Goal: Task Accomplishment & Management: Use online tool/utility

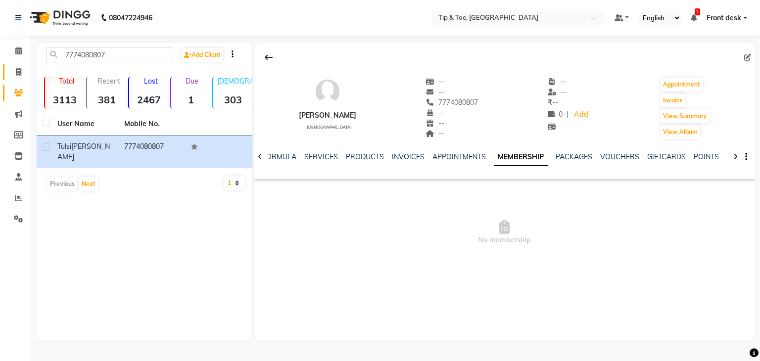
click at [14, 79] on link "Invoice" at bounding box center [15, 72] width 24 height 16
select select "service"
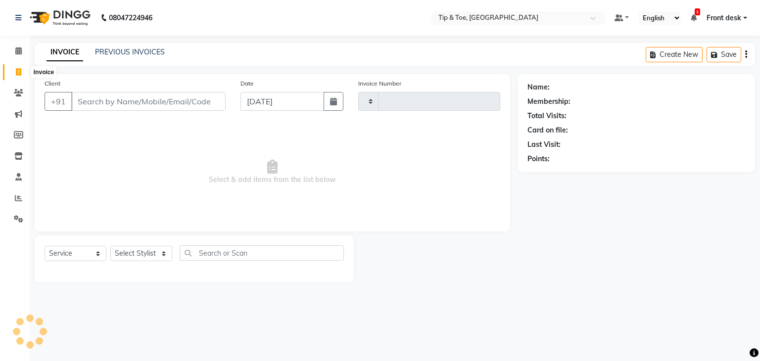
type input "1070"
select select "5942"
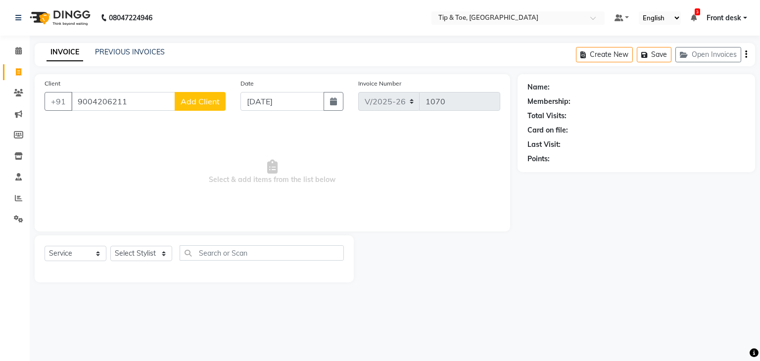
type input "9004206211"
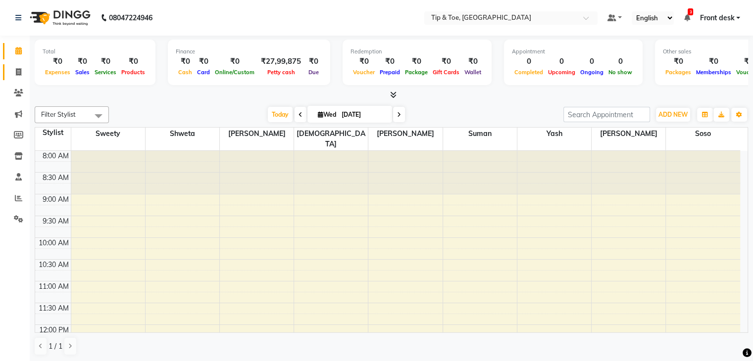
drag, startPoint x: 0, startPoint y: 0, endPoint x: 8, endPoint y: 69, distance: 69.8
click at [8, 69] on link "Invoice" at bounding box center [15, 72] width 24 height 16
select select "service"
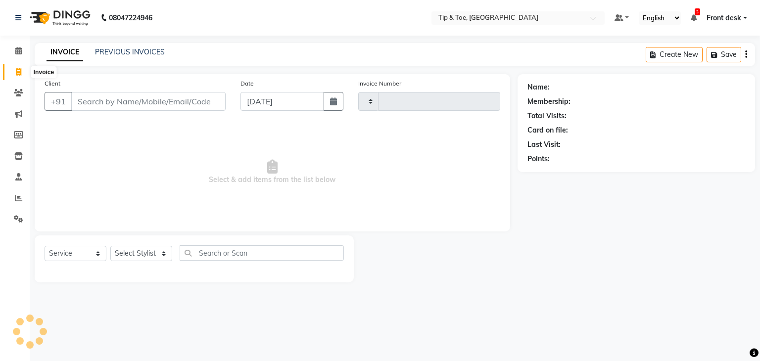
type input "1070"
select select "5942"
click at [145, 105] on input "Client" at bounding box center [148, 101] width 154 height 19
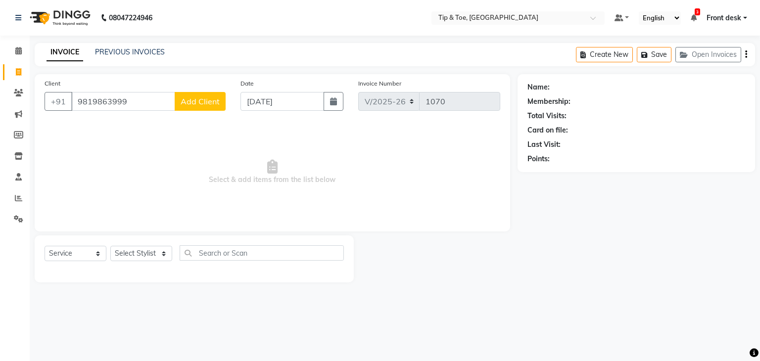
type input "9819863999"
